Goal: Transaction & Acquisition: Purchase product/service

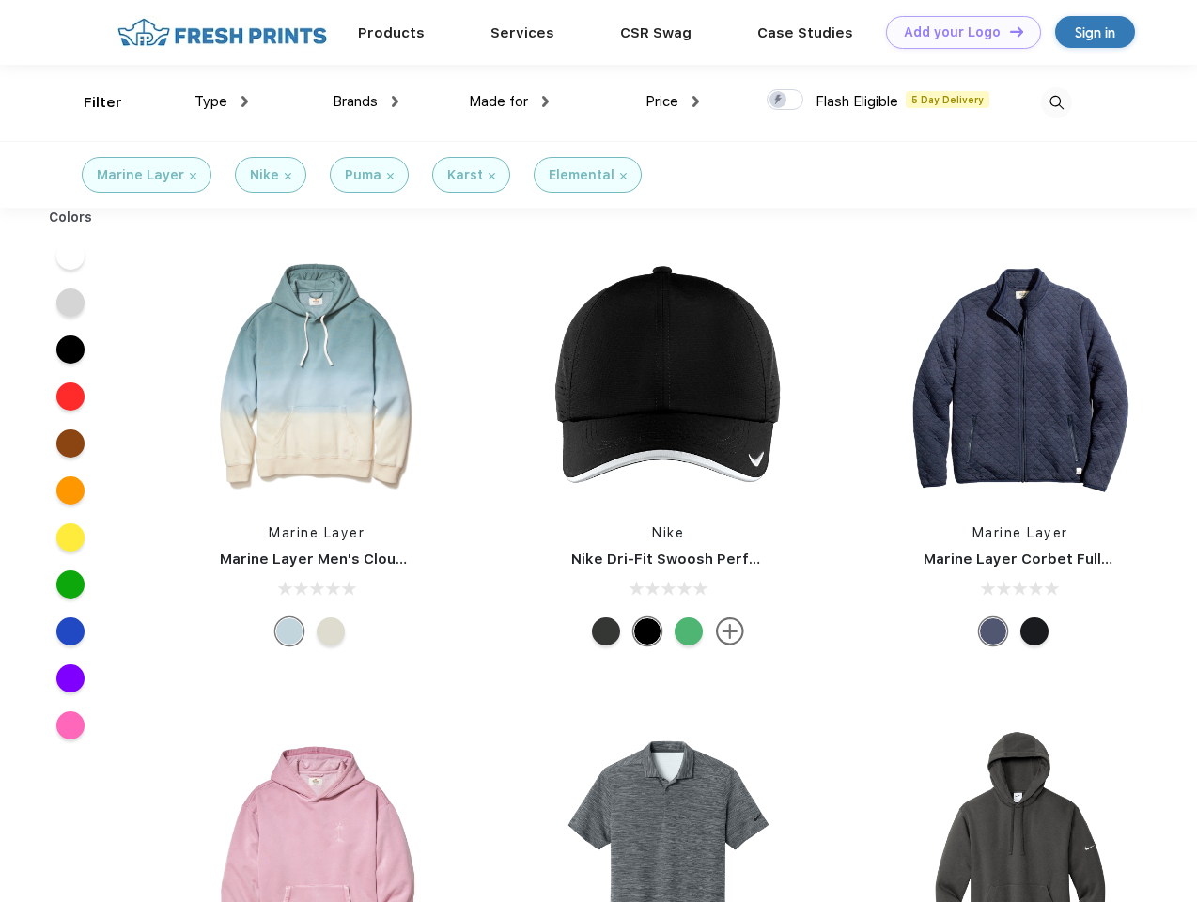
click at [957, 32] on link "Add your Logo Design Tool" at bounding box center [963, 32] width 155 height 33
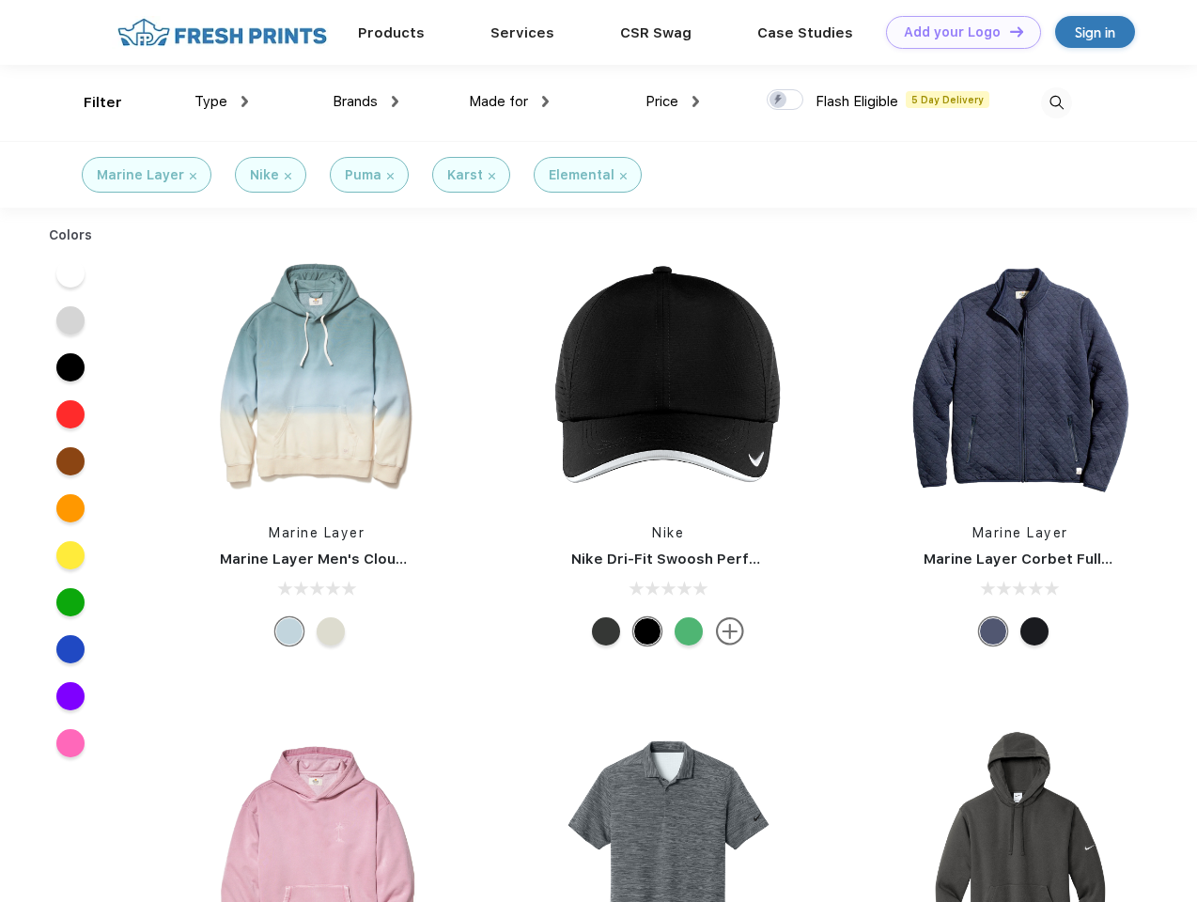
click at [0, 0] on div "Design Tool" at bounding box center [0, 0] width 0 height 0
click at [1008, 31] on link "Add your Logo Design Tool" at bounding box center [963, 32] width 155 height 33
click at [90, 102] on div "Filter" at bounding box center [103, 103] width 39 height 22
click at [222, 102] on span "Type" at bounding box center [211, 101] width 33 height 17
click at [366, 102] on span "Brands" at bounding box center [355, 101] width 45 height 17
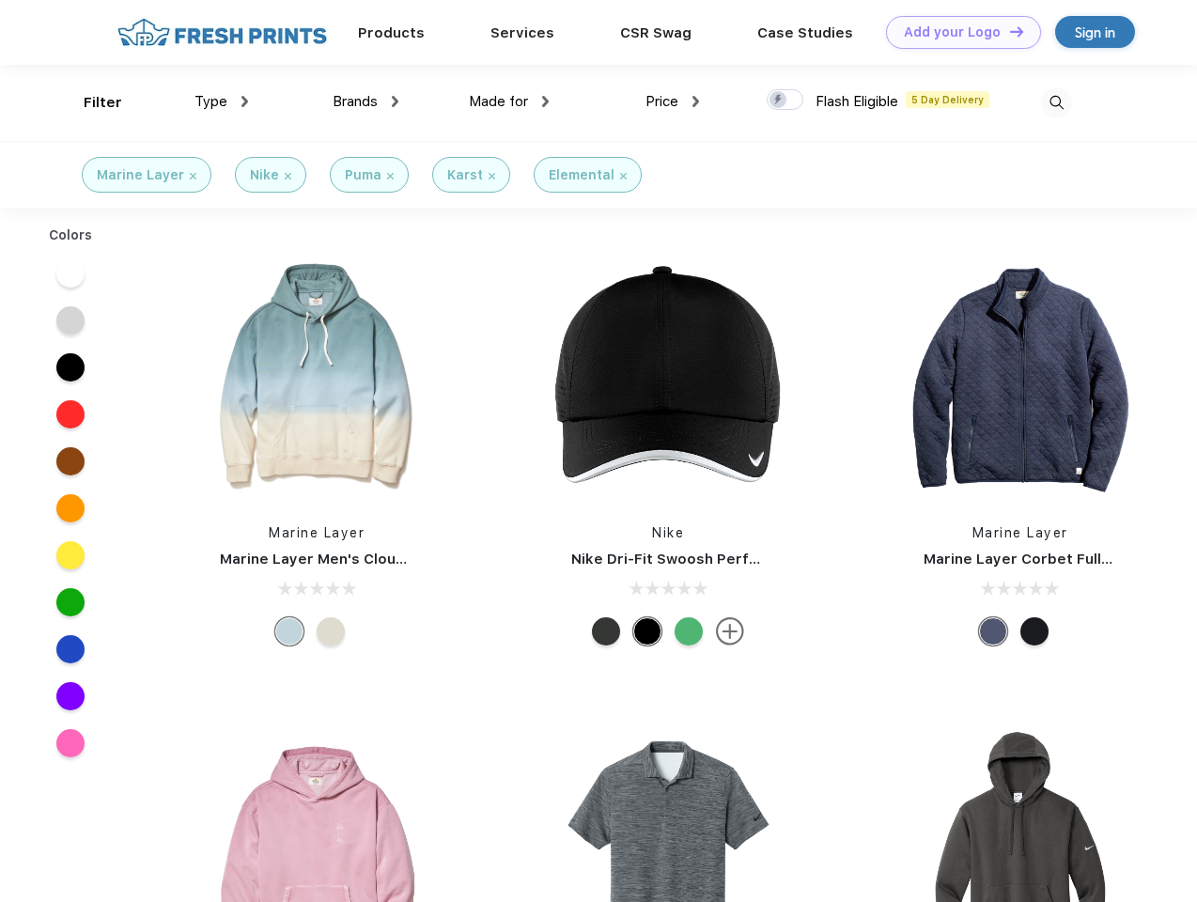
click at [509, 102] on span "Made for" at bounding box center [498, 101] width 59 height 17
click at [673, 102] on span "Price" at bounding box center [662, 101] width 33 height 17
click at [786, 101] on div at bounding box center [785, 99] width 37 height 21
click at [779, 101] on input "checkbox" at bounding box center [773, 94] width 12 height 12
checkbox input "true"
